Goal: Learn about a topic

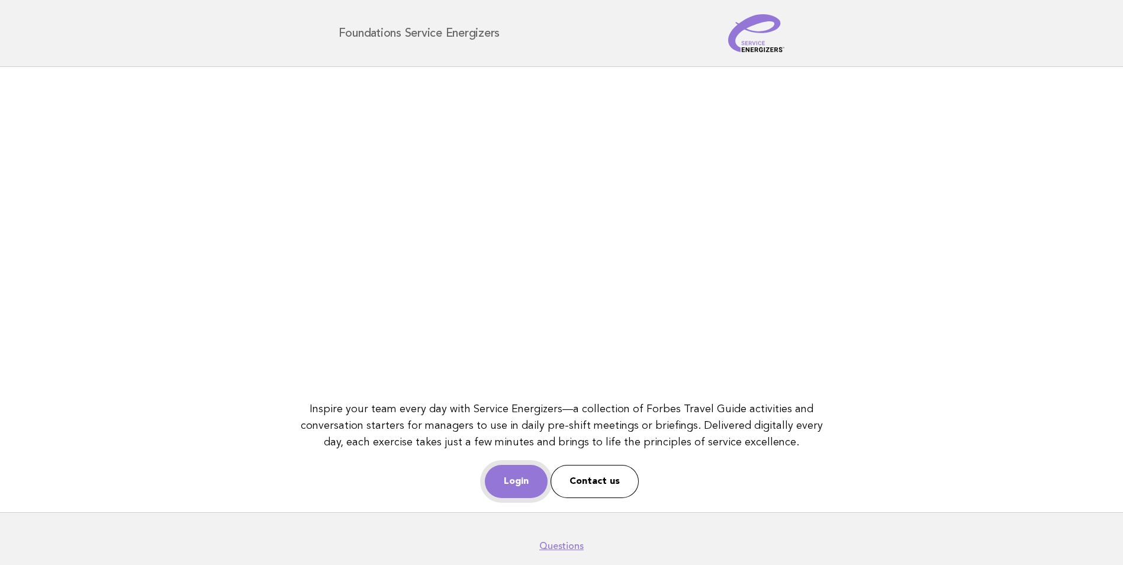
click at [525, 491] on link "Login" at bounding box center [516, 481] width 63 height 33
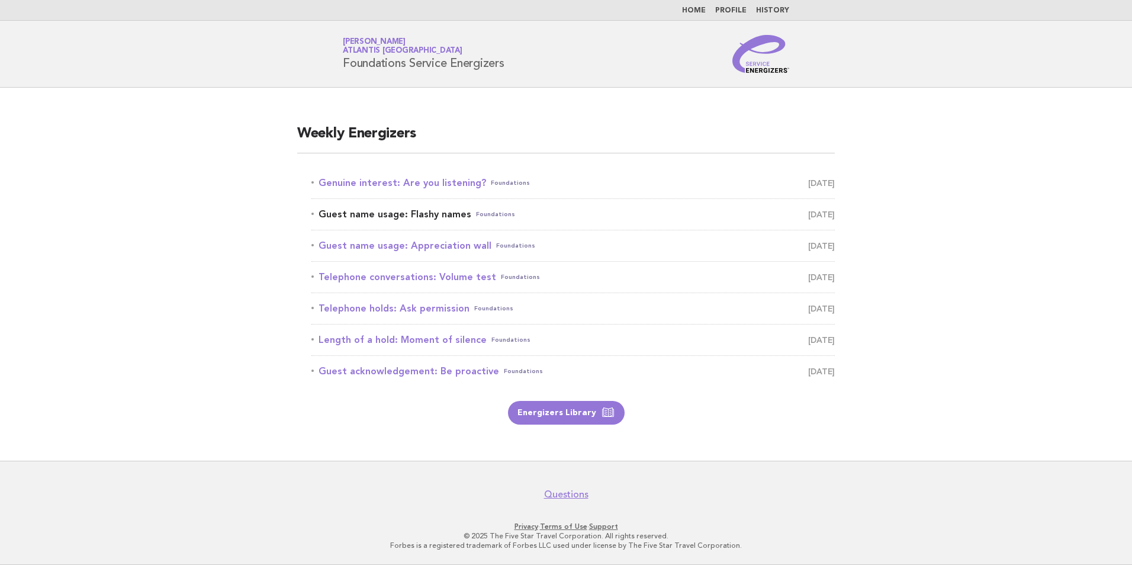
click at [437, 214] on link "Guest name usage: Flashy names Foundations August 17" at bounding box center [572, 214] width 523 height 17
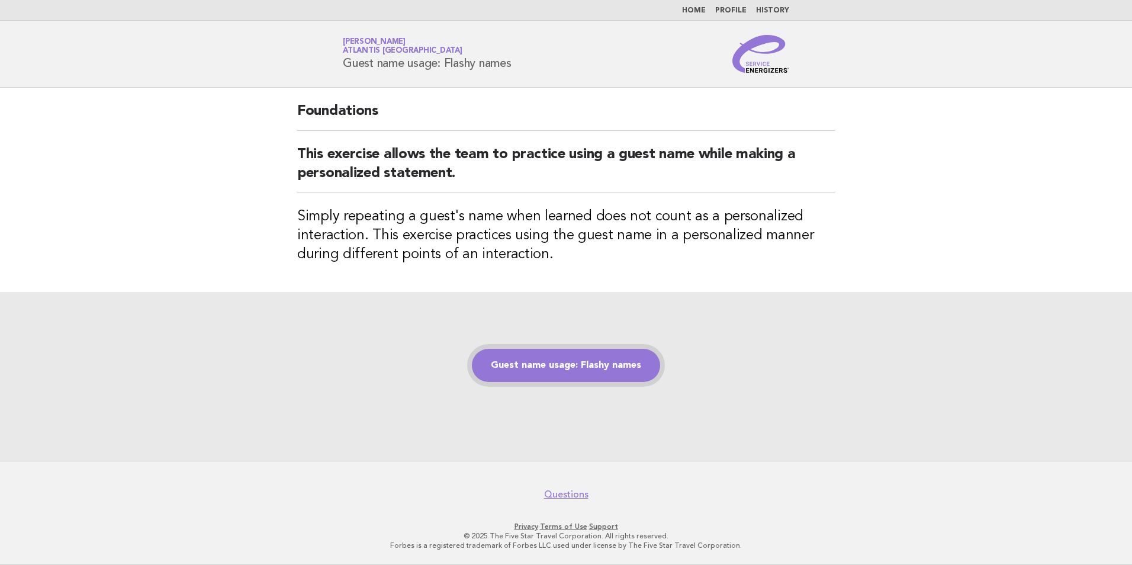
click at [575, 356] on link "Guest name usage: Flashy names" at bounding box center [566, 365] width 188 height 33
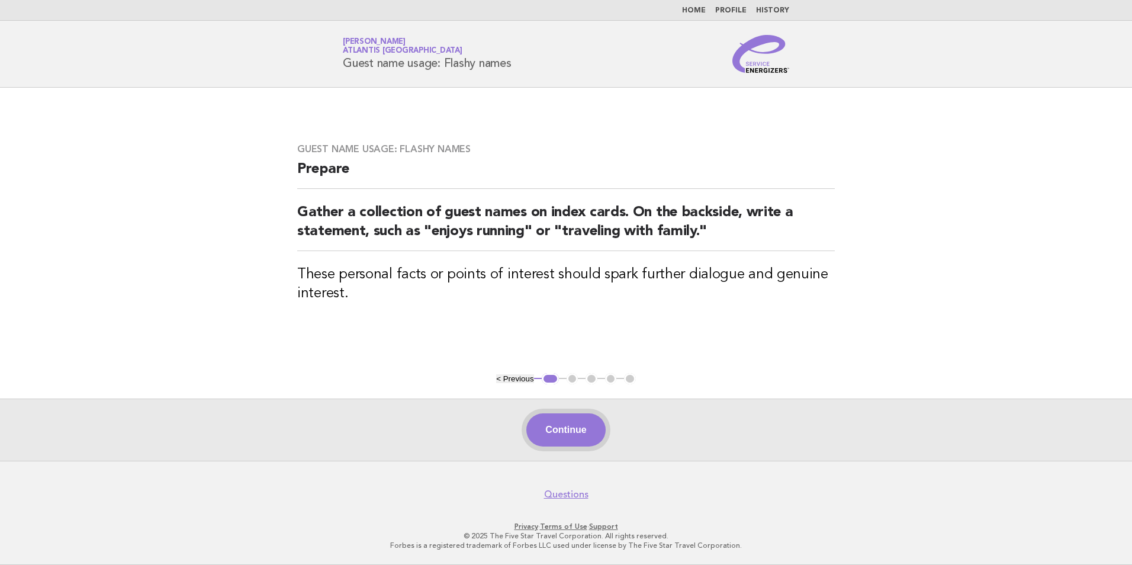
click at [568, 417] on button "Continue" at bounding box center [565, 429] width 79 height 33
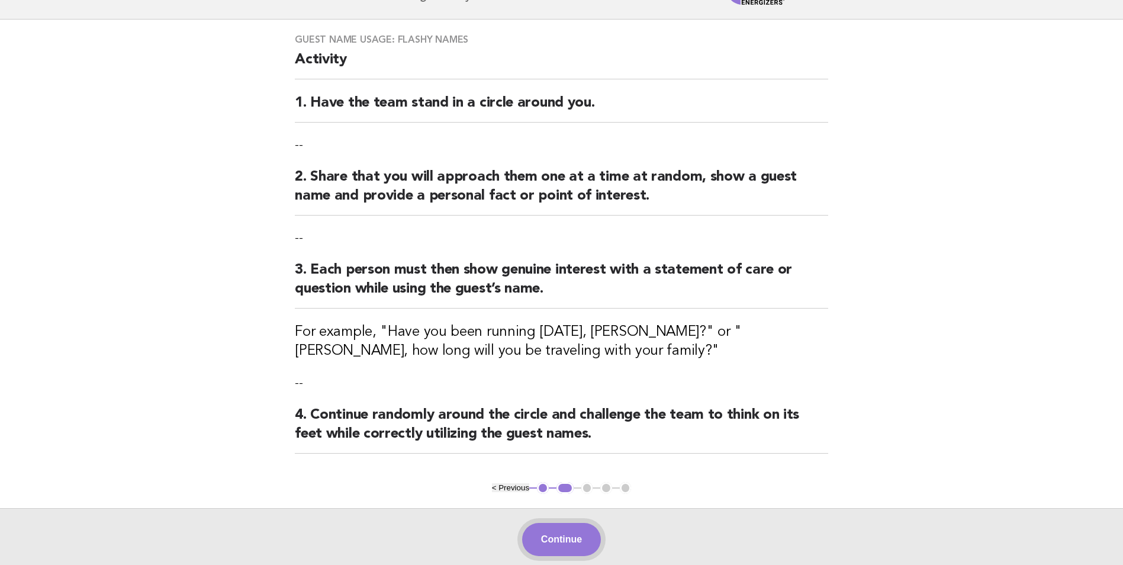
scroll to position [118, 0]
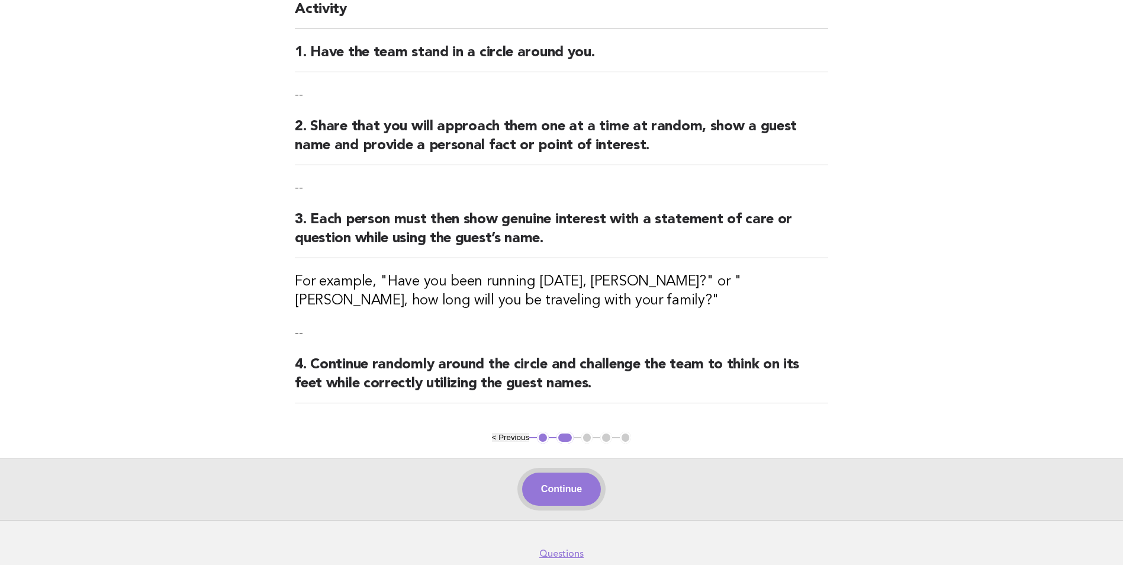
click at [585, 485] on button "Continue" at bounding box center [561, 488] width 79 height 33
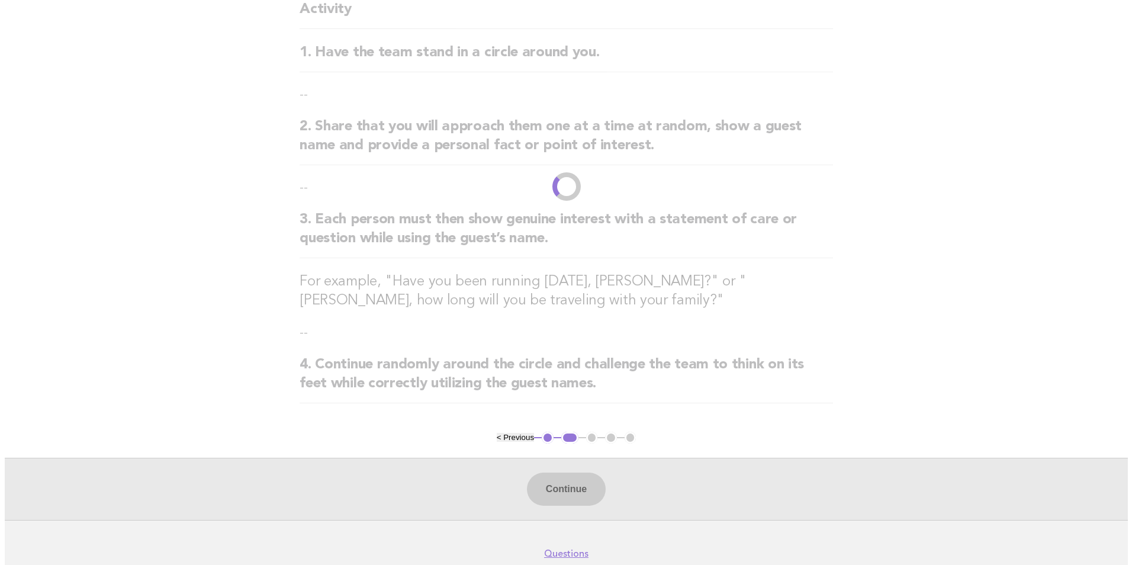
scroll to position [0, 0]
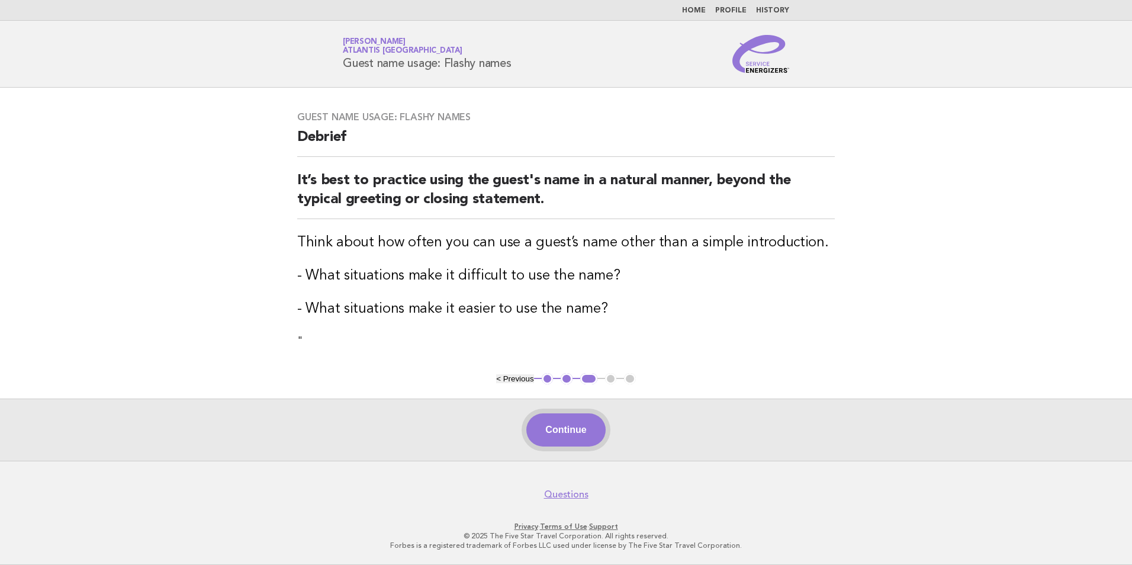
click at [587, 426] on button "Continue" at bounding box center [565, 429] width 79 height 33
